Goal: Task Accomplishment & Management: Complete application form

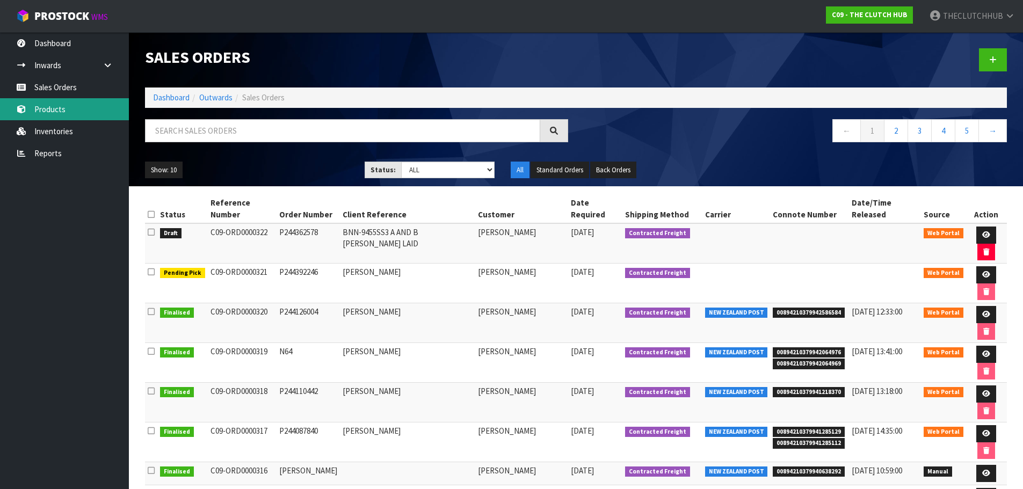
click at [47, 113] on link "Products" at bounding box center [64, 109] width 129 height 22
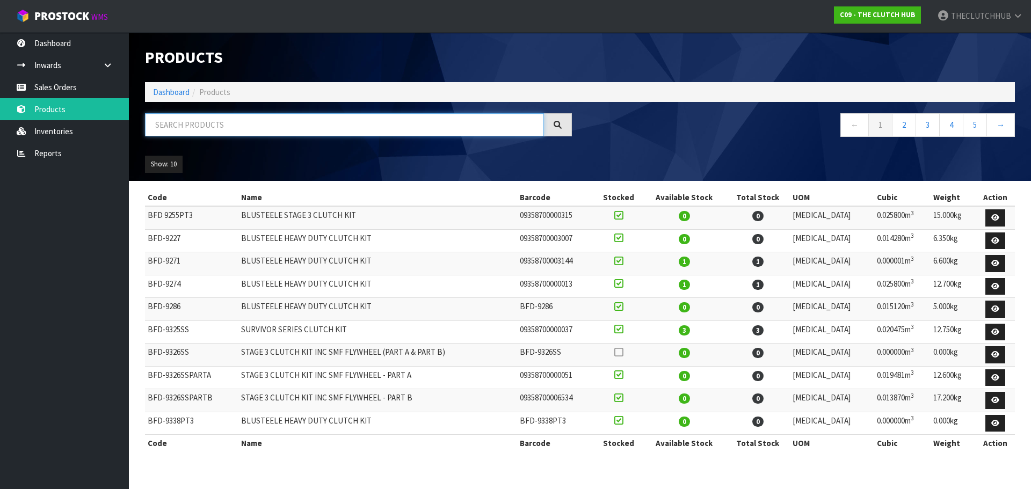
click at [175, 128] on input "text" at bounding box center [344, 124] width 399 height 23
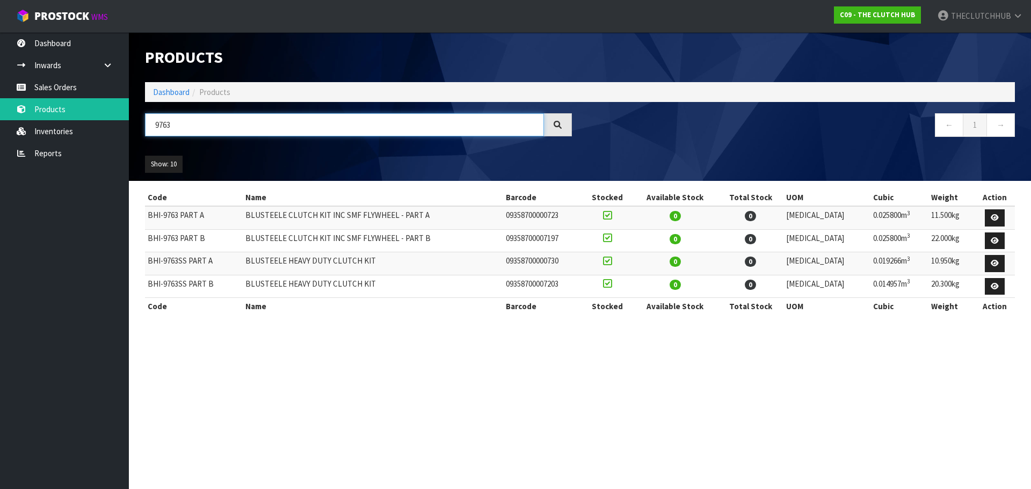
type input "9763"
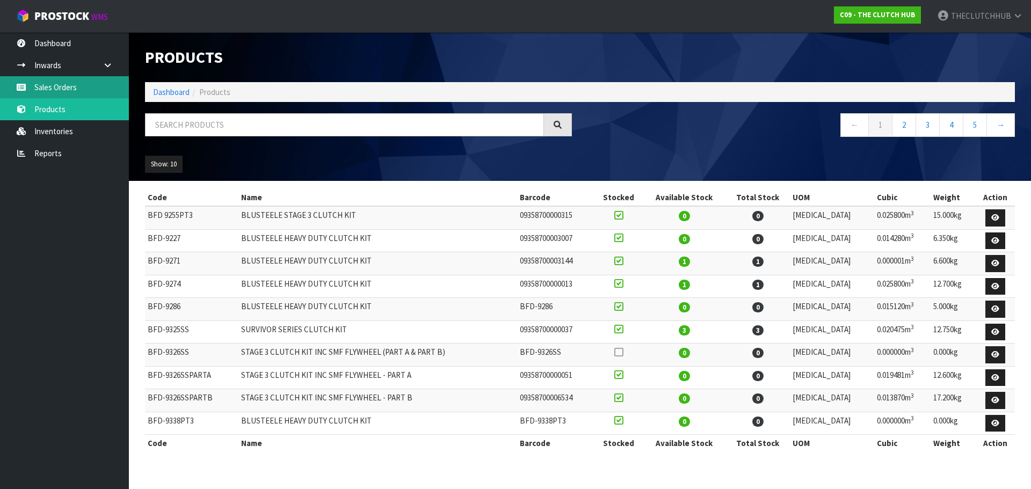
click at [44, 83] on link "Sales Orders" at bounding box center [64, 87] width 129 height 22
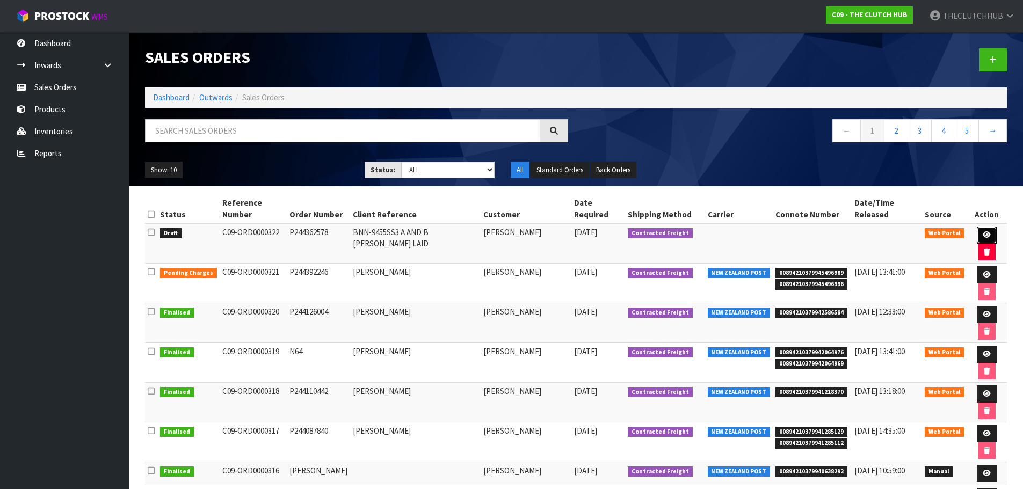
click at [977, 227] on link at bounding box center [987, 235] width 20 height 17
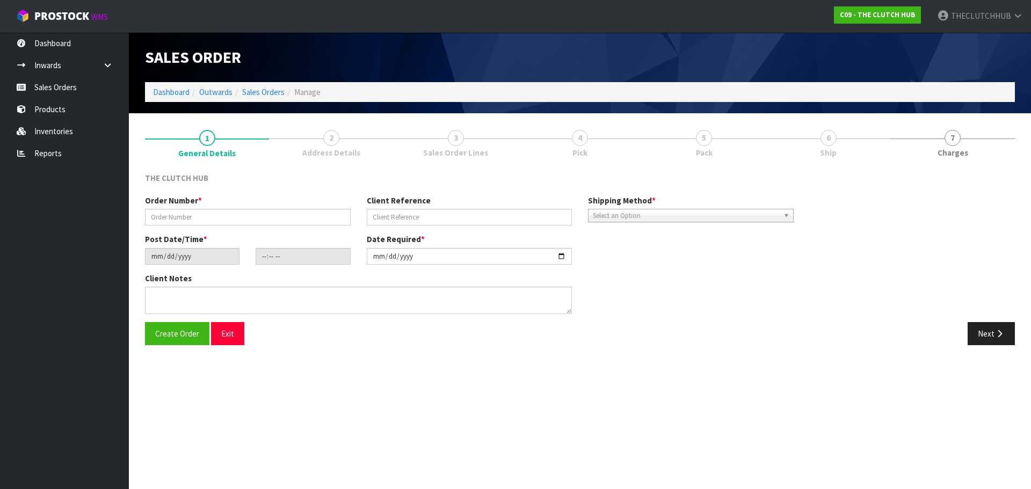
type input "P244362578"
type input "BNN-9455SS3 A AND B [PERSON_NAME] LAID"
type input "[DATE]"
type input "13:28:00.000"
type input "[DATE]"
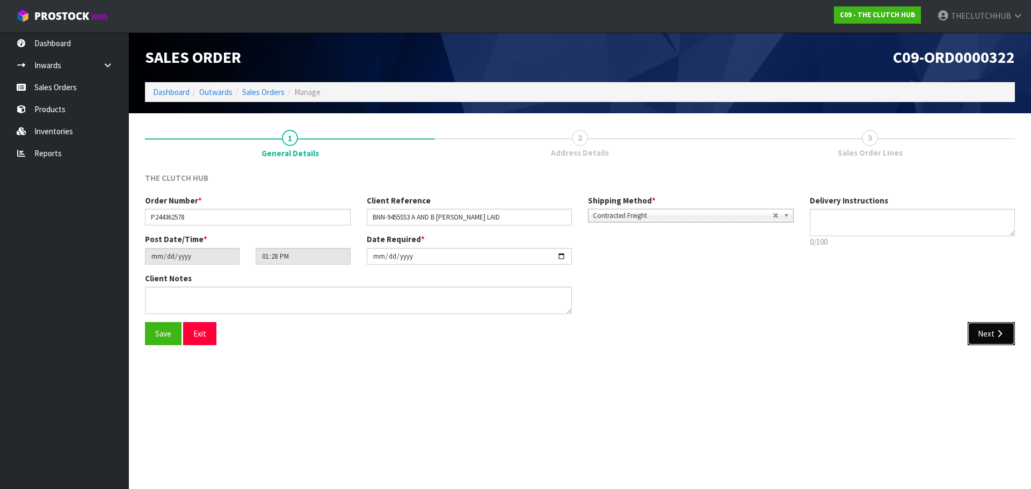
click at [987, 333] on button "Next" at bounding box center [991, 333] width 47 height 23
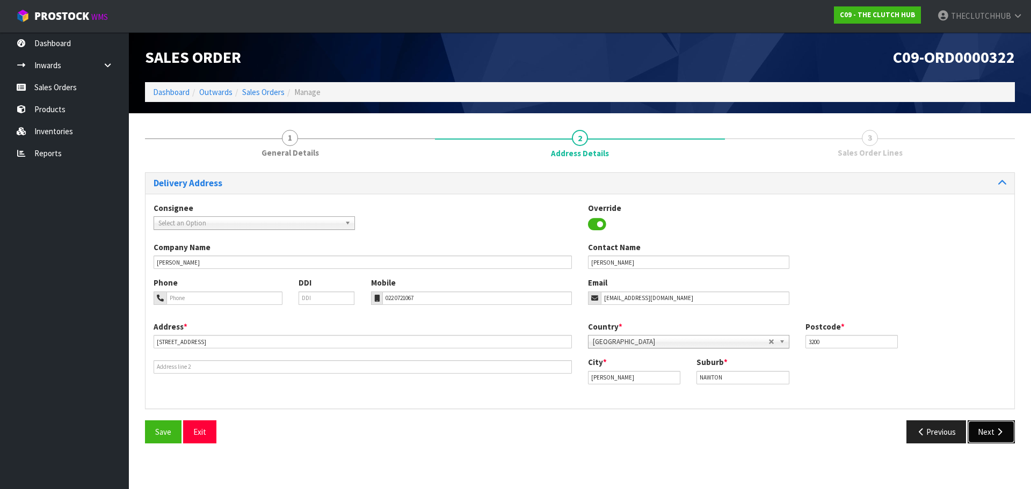
click at [999, 423] on button "Next" at bounding box center [991, 432] width 47 height 23
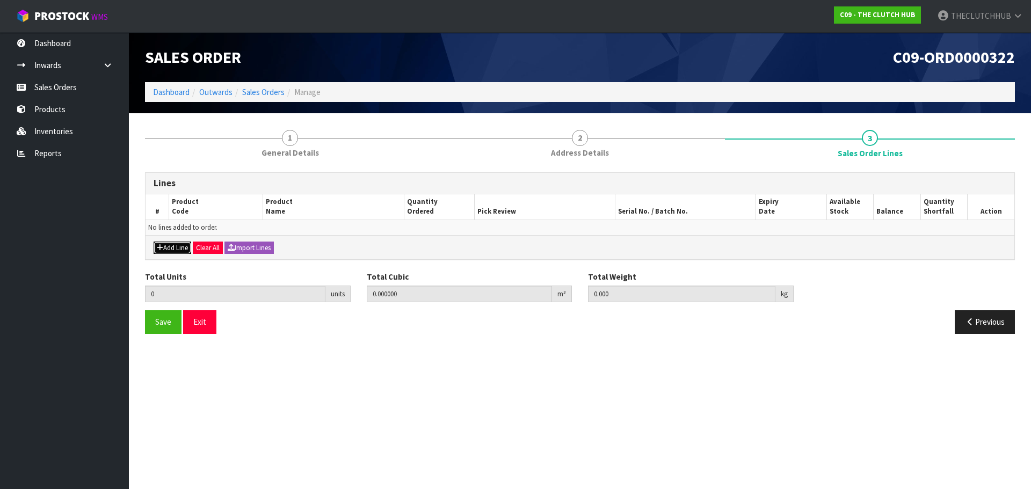
click at [182, 248] on button "Add Line" at bounding box center [173, 248] width 38 height 13
type input "0"
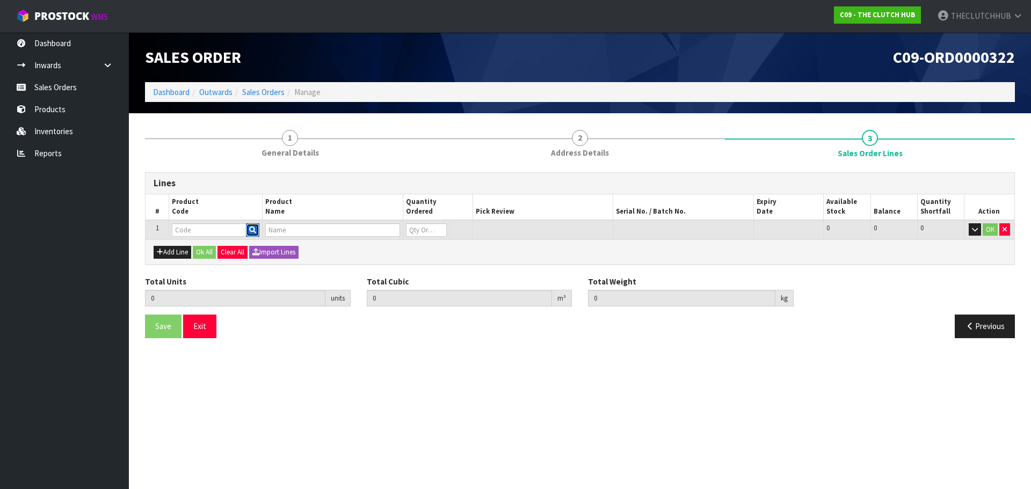
click at [252, 233] on icon "button" at bounding box center [252, 230] width 7 height 7
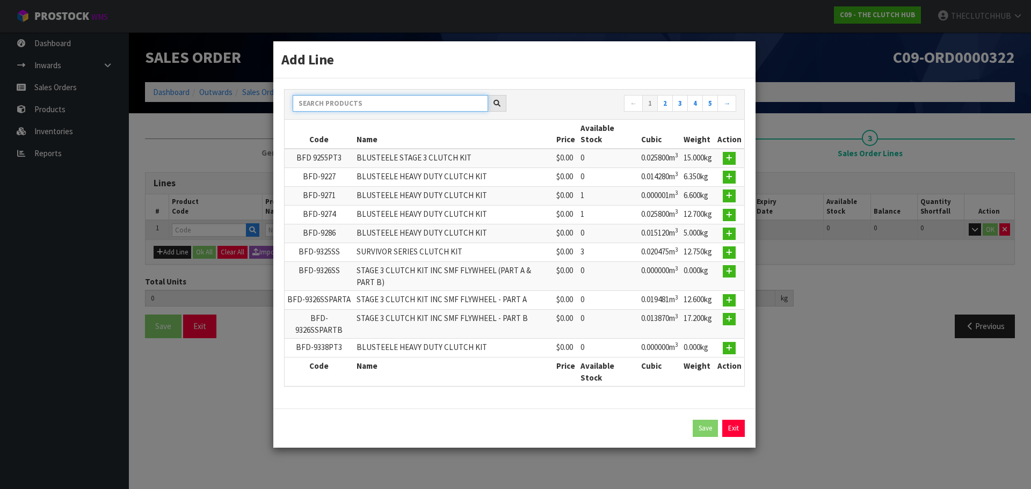
click at [361, 102] on input "text" at bounding box center [391, 103] width 196 height 17
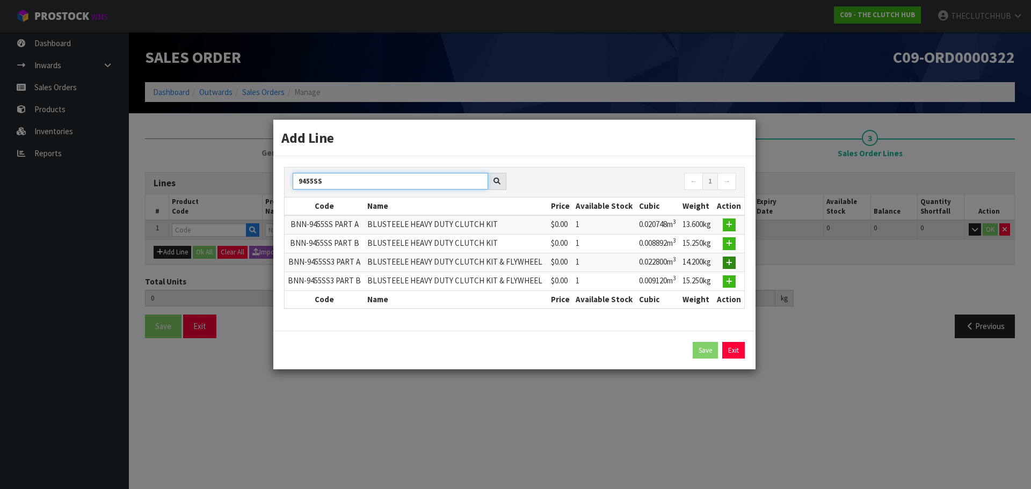
type input "9455SS"
click at [732, 263] on icon "button" at bounding box center [729, 262] width 6 height 7
type input "0.000000"
type input "0.000"
type input "BNN-9455SS3 PART A"
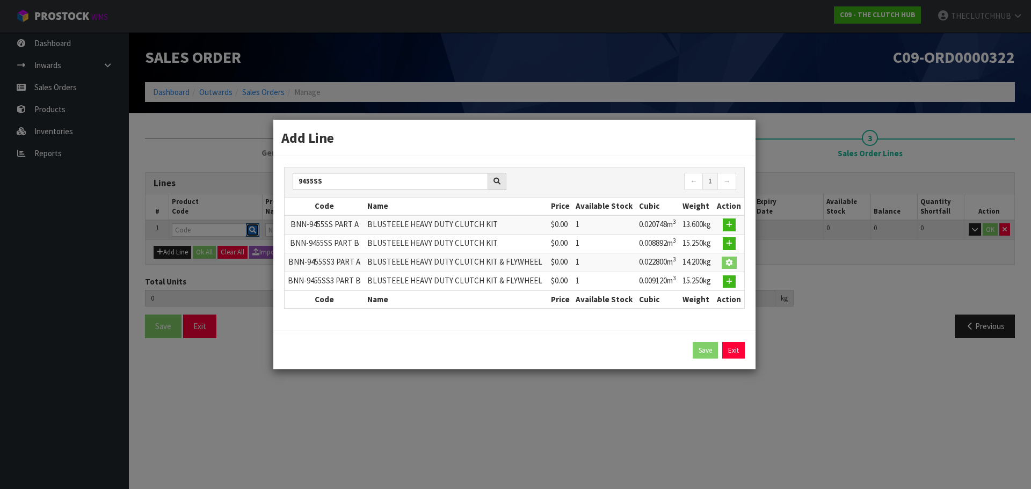
type input "BLUSTEELE HEAVY DUTY CLUTCH KIT & FLYWHEEL"
type input "0"
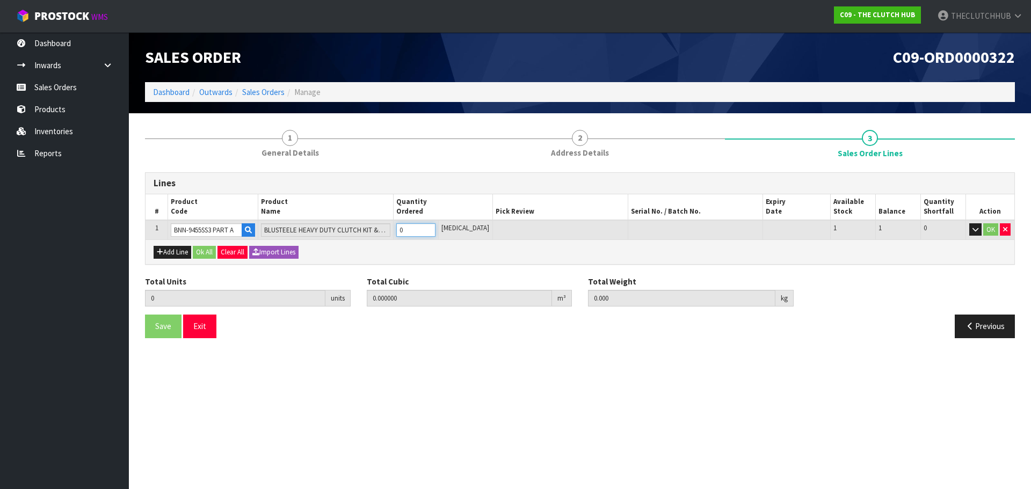
click at [398, 226] on tr "1 BNN-9455SS3 PART A BLUSTEELE HEAVY DUTY CLUTCH KIT & FLYWHEEL 0 [MEDICAL_DATA…" at bounding box center [580, 230] width 869 height 20
type input "1"
type input "0.0228"
type input "14.2"
type input "1"
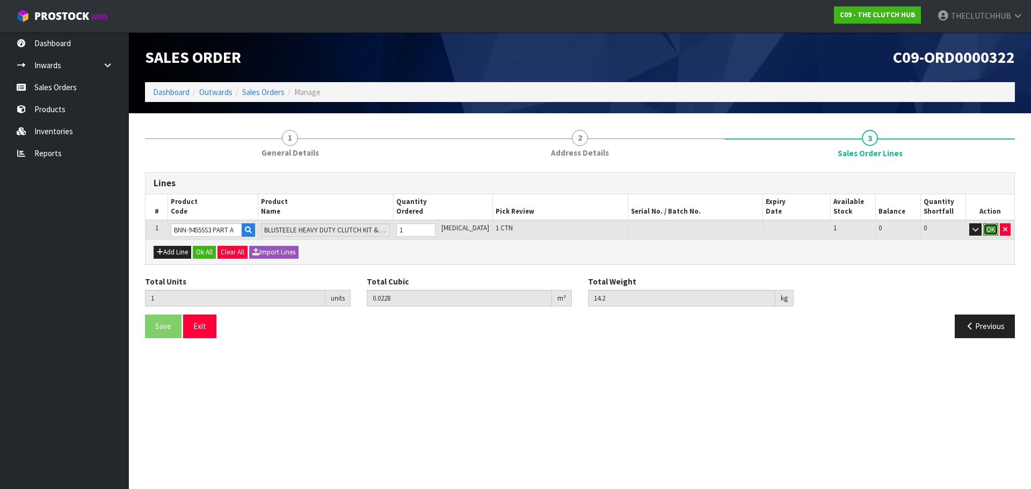
click at [990, 231] on button "OK" at bounding box center [991, 229] width 15 height 13
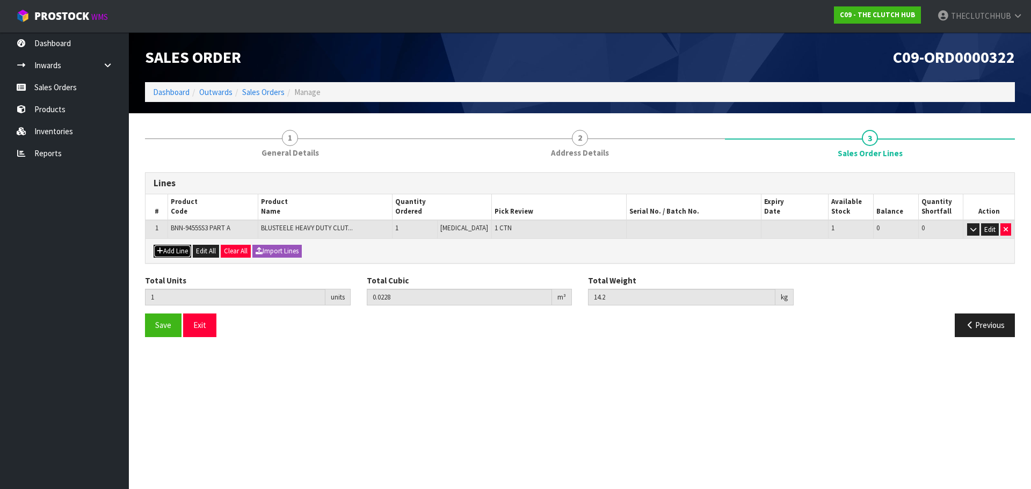
click at [180, 257] on button "Add Line" at bounding box center [173, 251] width 38 height 13
type input "0"
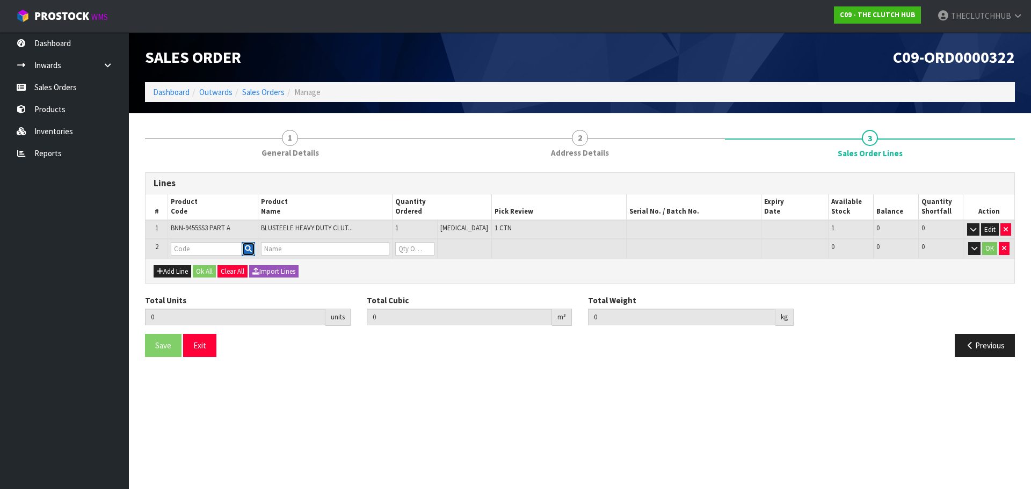
click at [255, 254] on button "button" at bounding box center [248, 249] width 13 height 14
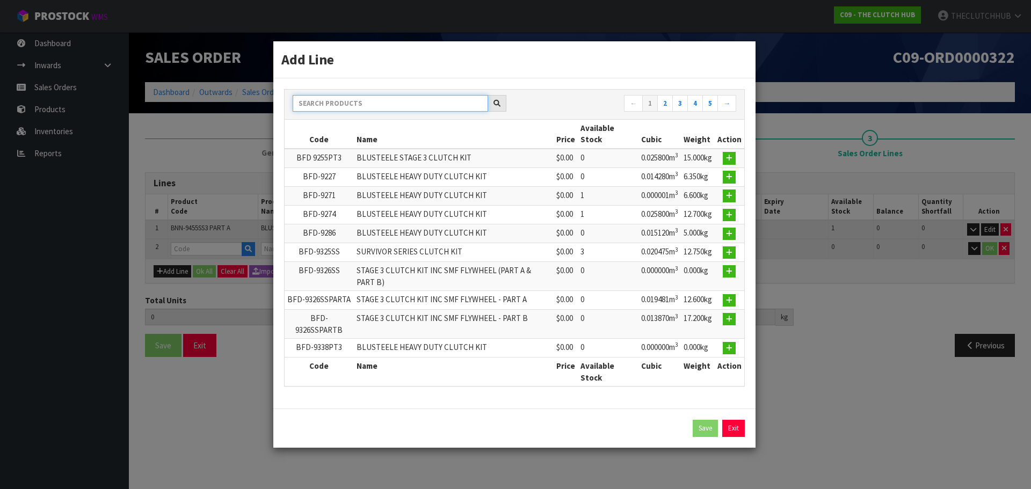
click at [353, 97] on input "text" at bounding box center [391, 103] width 196 height 17
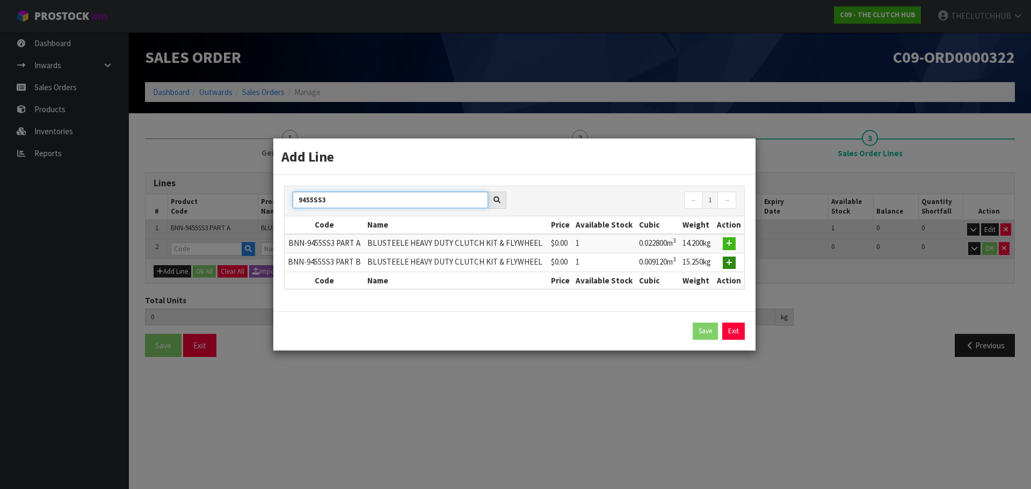
type input "9455SS3"
click at [728, 265] on icon "button" at bounding box center [729, 262] width 6 height 7
type input "1"
type input "0.0228"
type input "14.2"
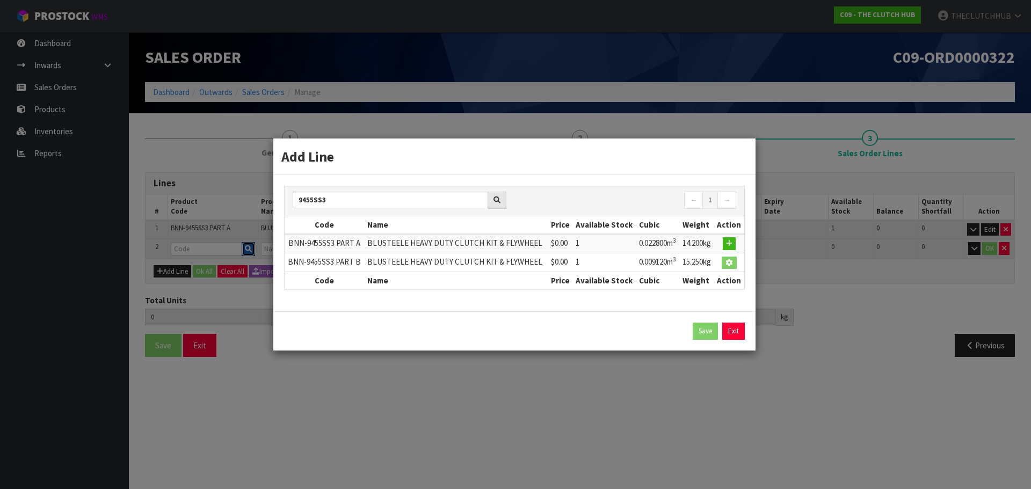
type input "BNN-9455SS3 PART B"
type input "BLUSTEELE HEAVY DUTY CLUTCH KIT & FLYWHEEL"
type input "0"
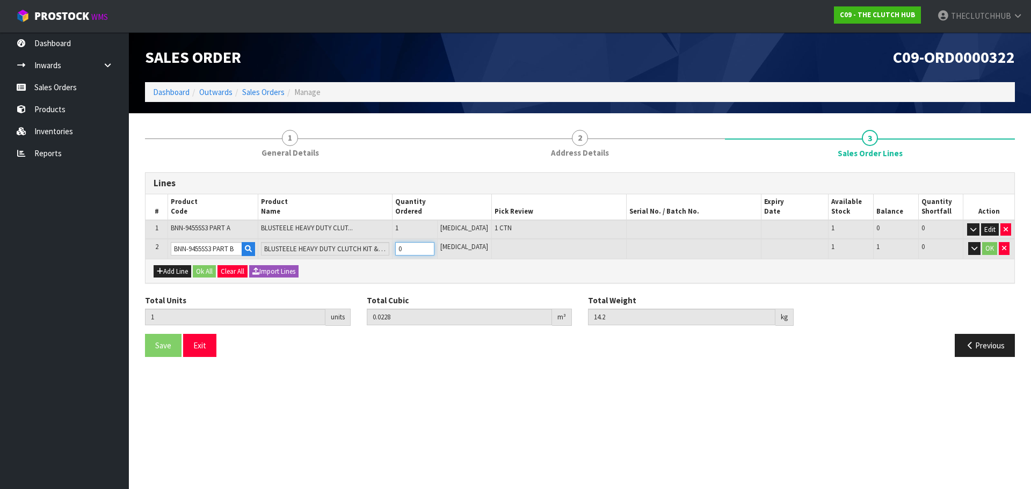
click at [414, 246] on input "0" at bounding box center [414, 248] width 39 height 13
type input "2"
type input "0.03192"
type input "29.45"
type input "1"
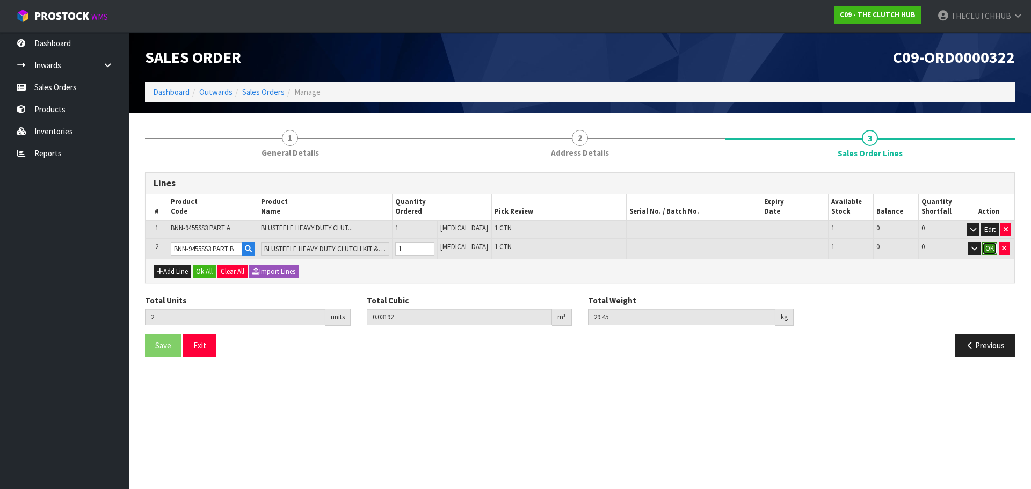
click at [984, 244] on button "OK" at bounding box center [989, 248] width 15 height 13
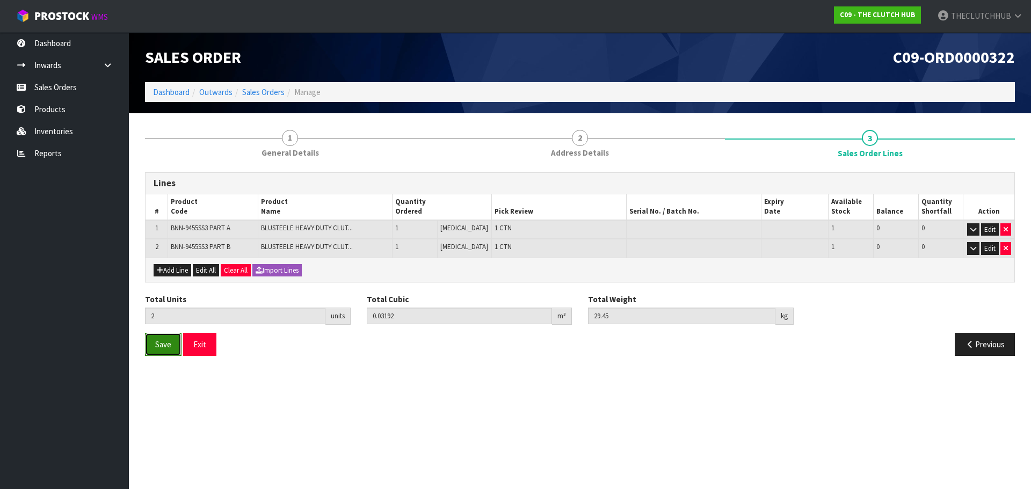
click at [167, 348] on span "Save" at bounding box center [163, 344] width 16 height 10
